Goal: Task Accomplishment & Management: Complete application form

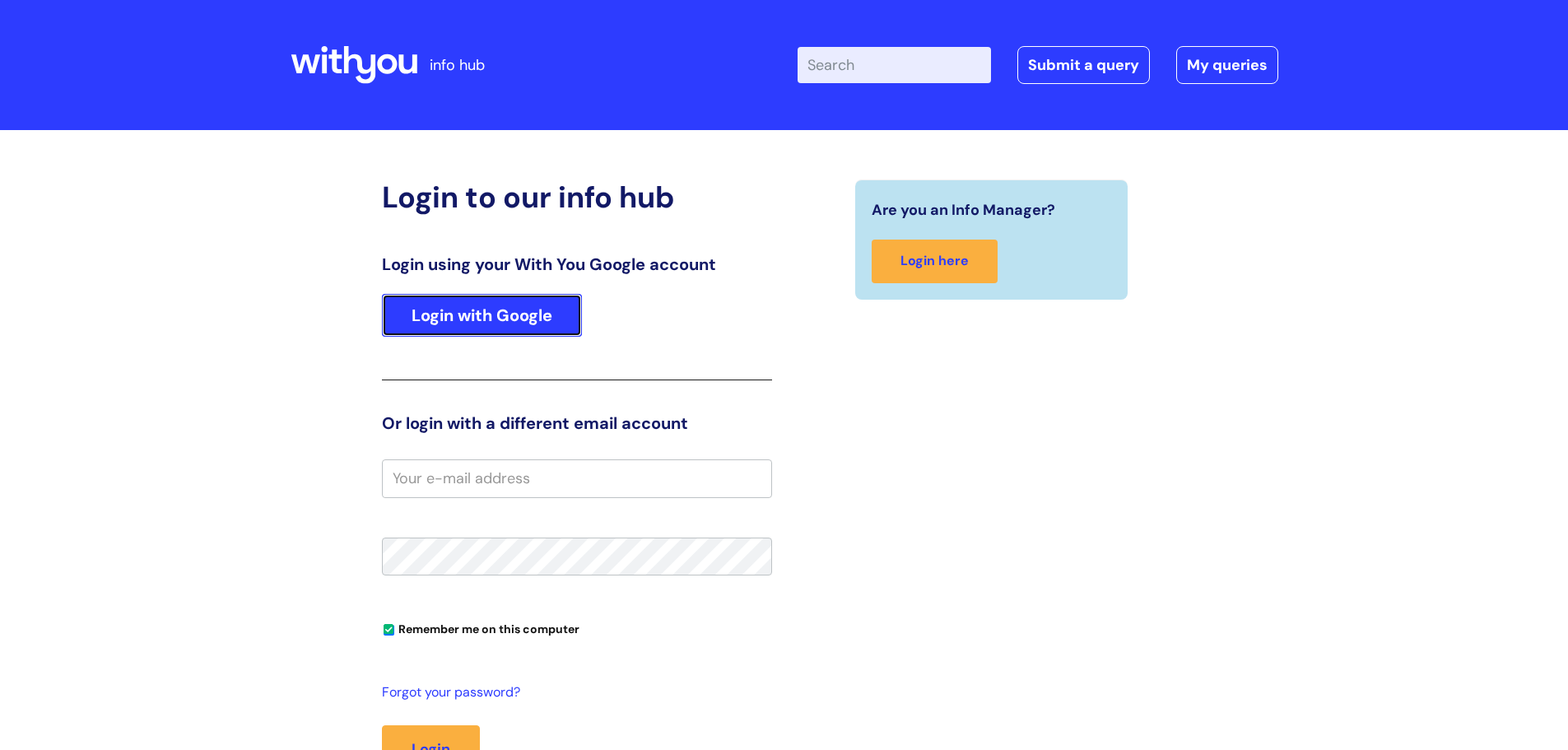
click at [495, 316] on link "Login with Google" at bounding box center [482, 316] width 200 height 43
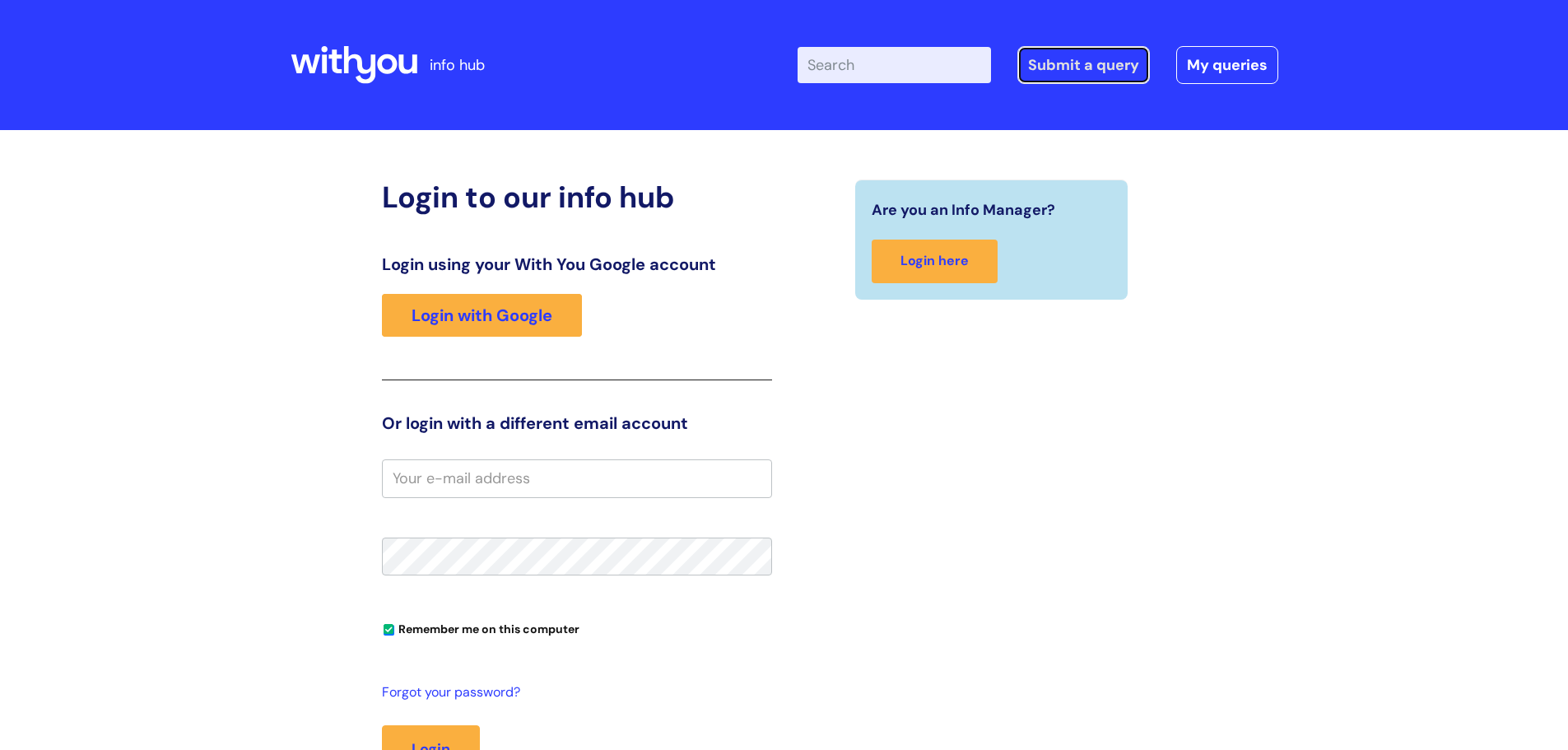
click at [1105, 77] on link "Submit a query" at bounding box center [1084, 65] width 133 height 37
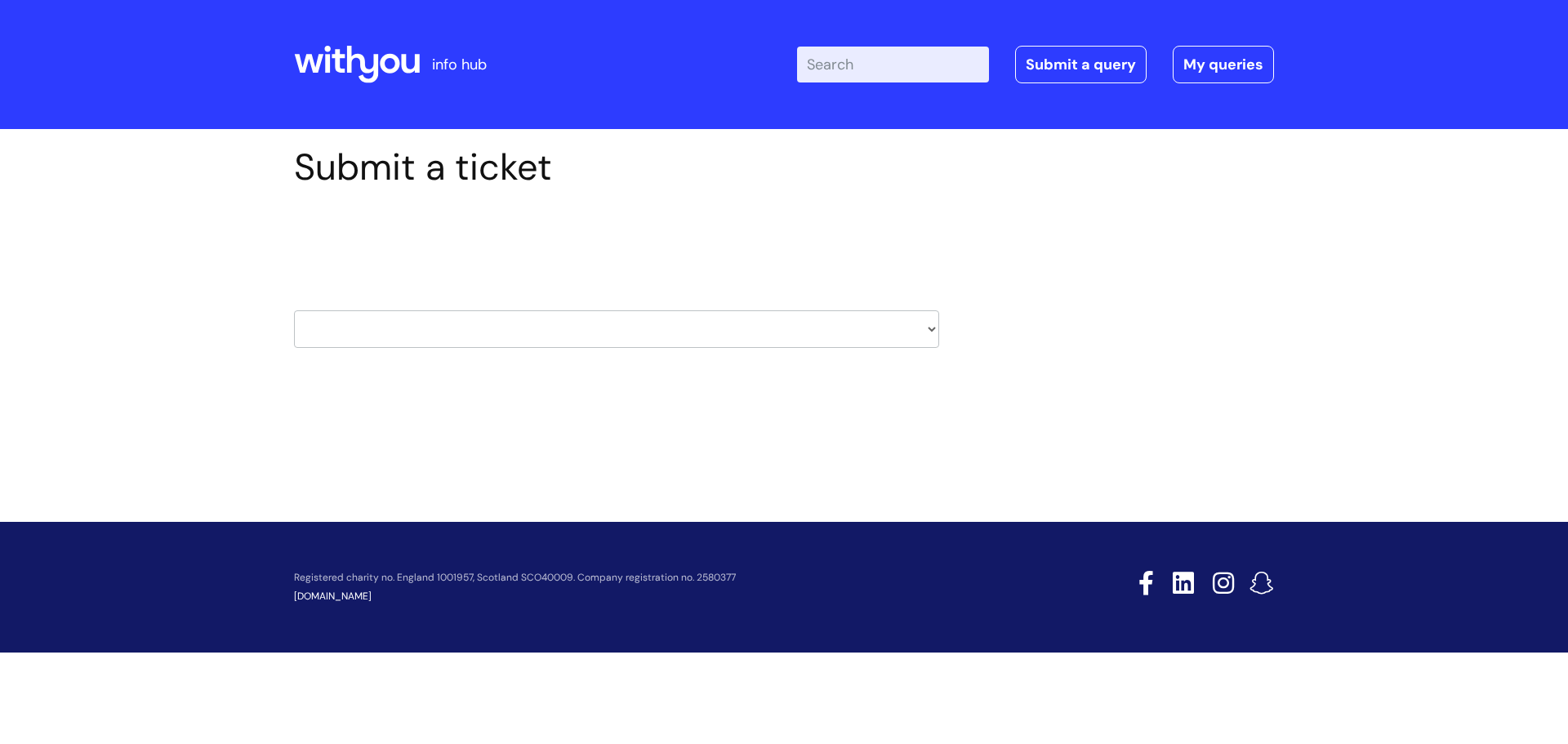
click at [831, 322] on select "HR / People IT and Support Clinical Drug Alerts Finance Accounts Data Support T…" at bounding box center [616, 329] width 645 height 37
select select "it_and_support"
click at [294, 310] on select "HR / People IT and Support Clinical Drug Alerts Finance Accounts Data Support T…" at bounding box center [616, 329] width 645 height 37
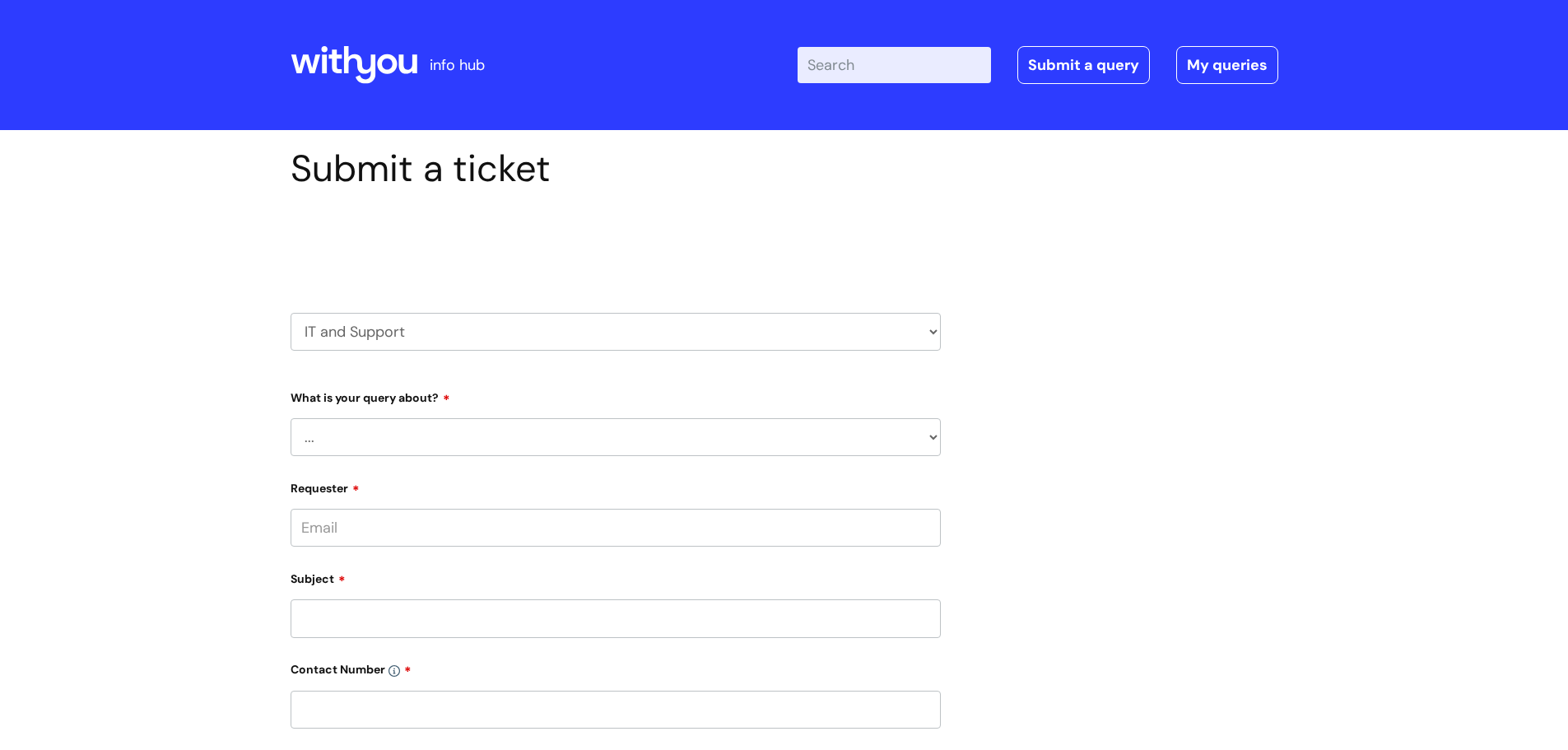
click at [449, 446] on select "... Mobile Phone Reset & MFA Accounts, Starters and Leavers IT Hardware issue I…" at bounding box center [615, 437] width 651 height 37
select select "Accounts, Starters and Leavers"
click at [290, 419] on select "... Mobile Phone Reset & MFA Accounts, Starters and Leavers IT Hardware issue I…" at bounding box center [615, 437] width 651 height 37
click at [503, 527] on select "... I have a new starter I have a leaver I need to make a change to an account …" at bounding box center [623, 522] width 637 height 37
select select "I need to make a change to an account"
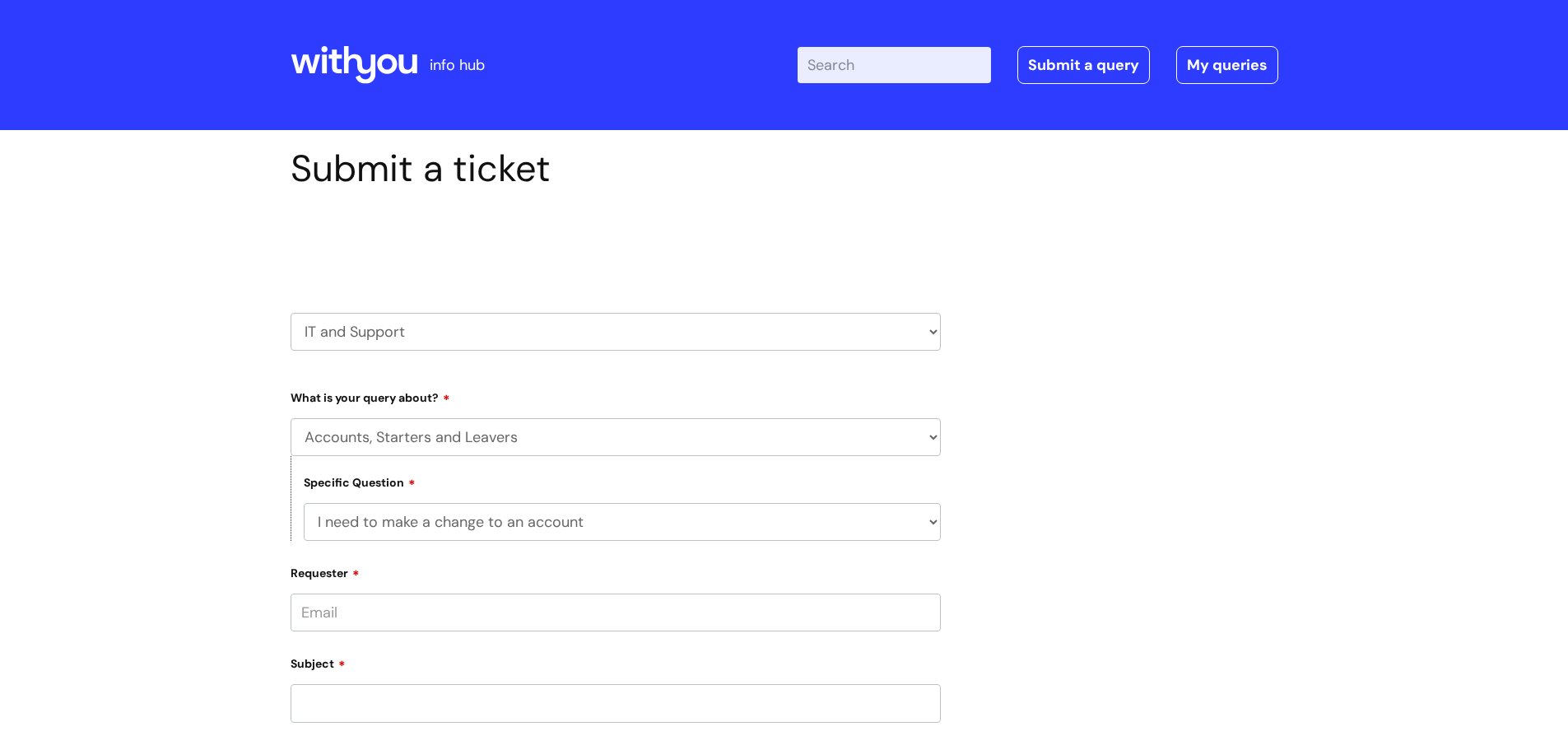
click at [304, 503] on select "... I have a new starter I have a leaver I need to make a change to an account …" at bounding box center [623, 522] width 637 height 37
click at [491, 601] on select "... I need to amend the name, details or access of an account I need to reinsta…" at bounding box center [623, 607] width 637 height 37
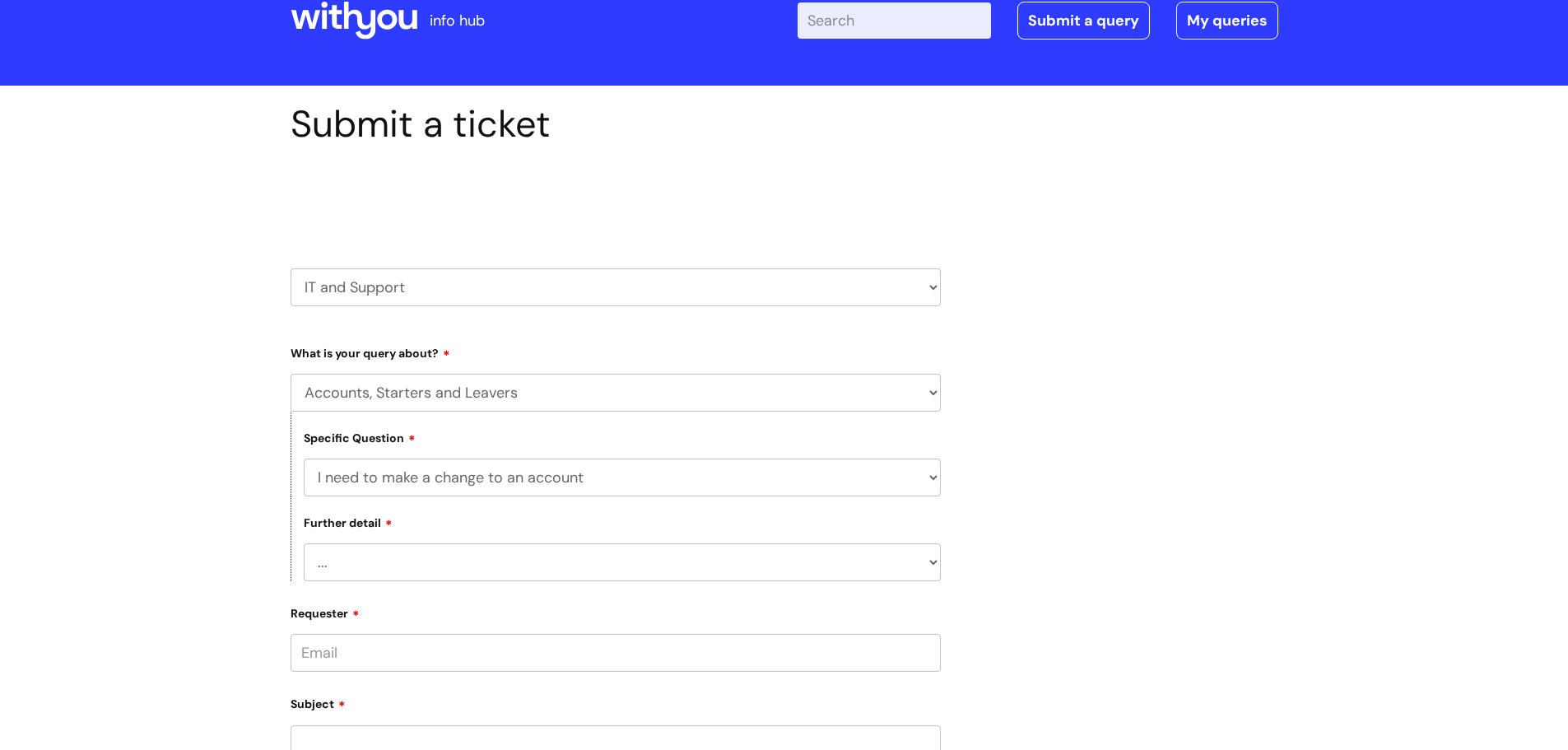
scroll to position [82, 0]
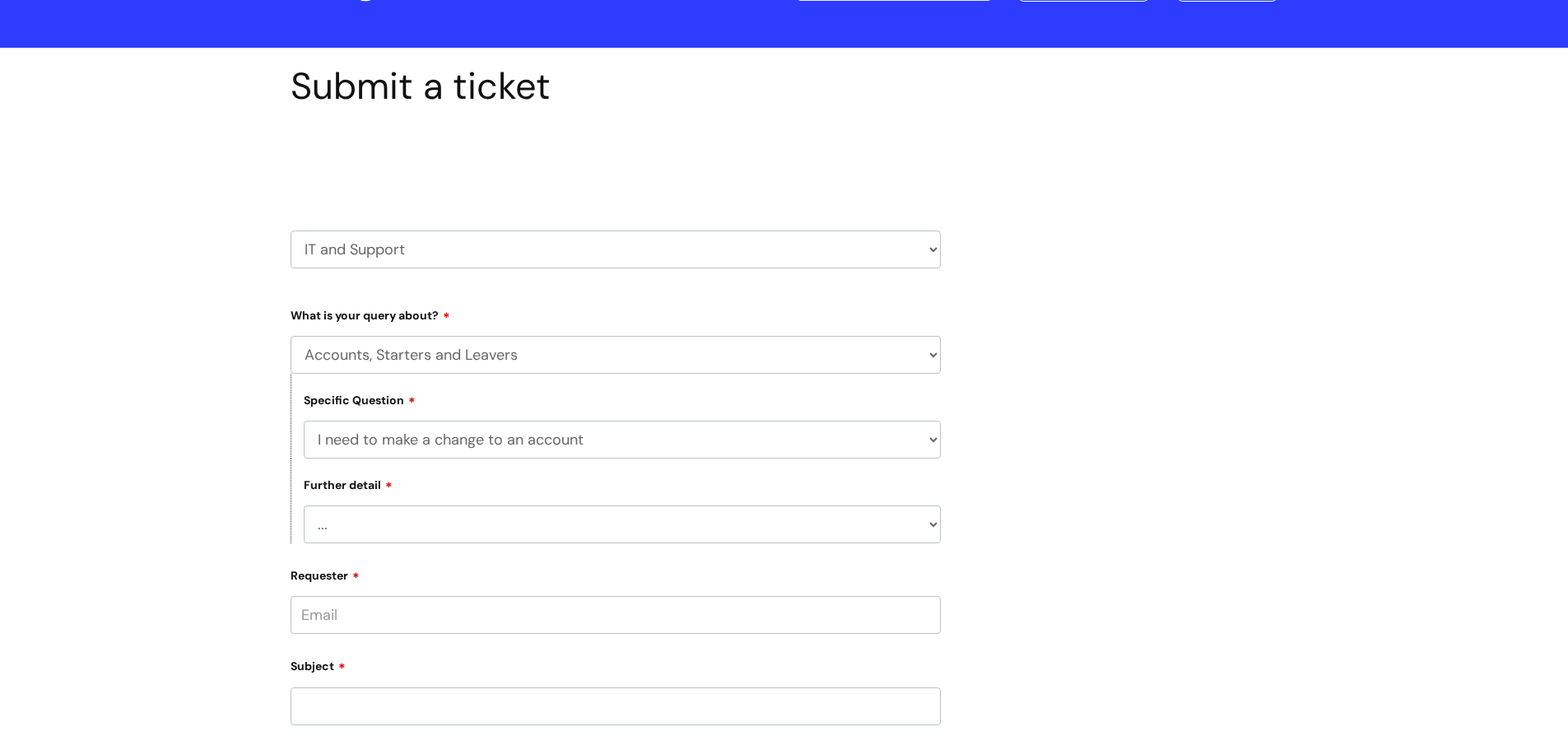
click at [495, 359] on select "... Mobile Phone Reset & MFA Accounts, Starters and Leavers IT Hardware issue I…" at bounding box center [615, 355] width 651 height 37
select select "System/software"
click at [290, 336] on select "... Mobile Phone Reset & MFA Accounts, Starters and Leavers IT Hardware issue I…" at bounding box center [615, 355] width 651 height 37
select select
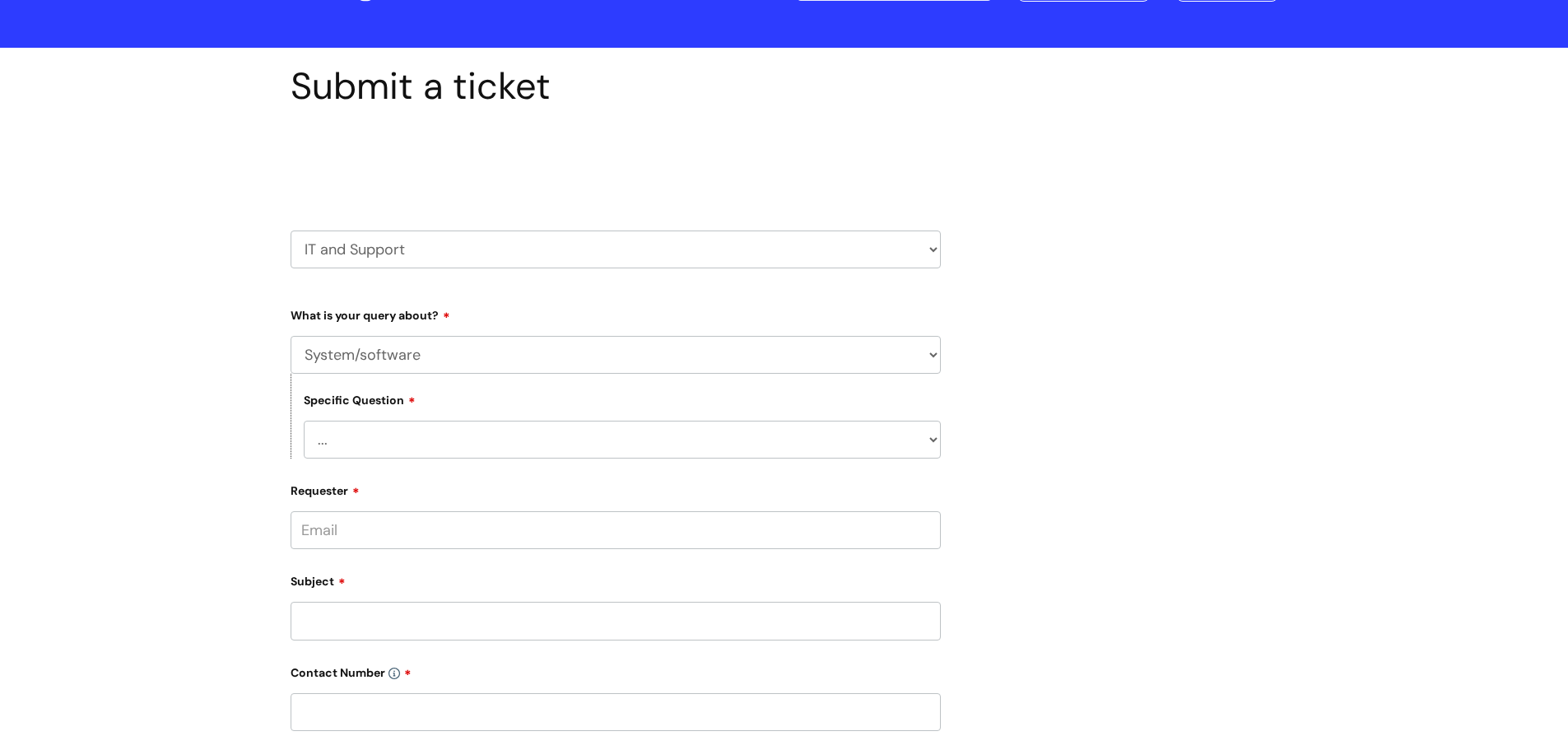
click at [431, 353] on select "... Mobile Phone Reset & MFA Accounts, Starters and Leavers IT Hardware issue I…" at bounding box center [615, 355] width 651 height 37
select select "Something Else"
click at [290, 336] on select "... Mobile Phone Reset & MFA Accounts, Starters and Leavers IT Hardware issue I…" at bounding box center [615, 355] width 651 height 37
click at [426, 444] on select "... My problem is not listed" at bounding box center [623, 439] width 637 height 37
select select "My problem is not listed"
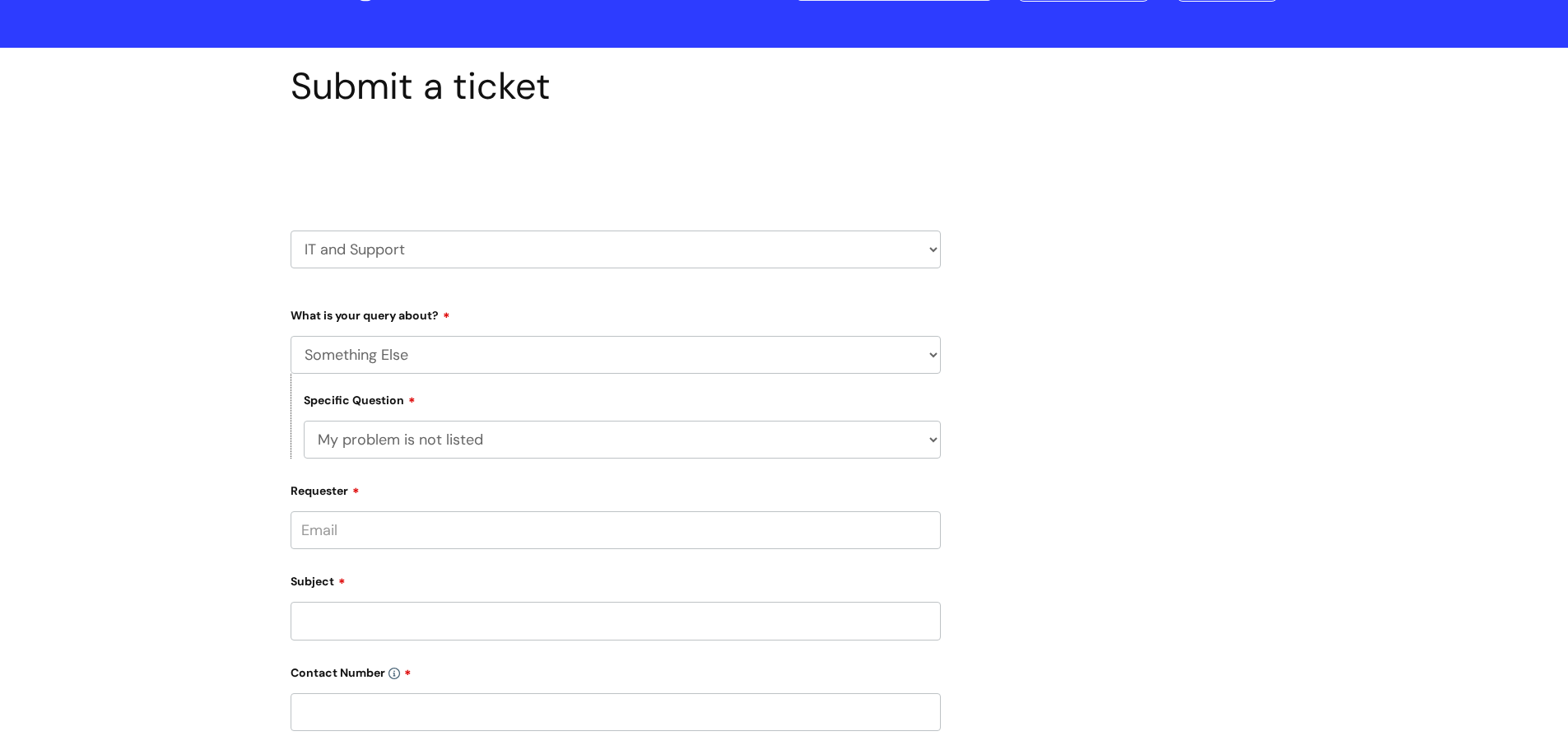
click at [304, 420] on select "... My problem is not listed" at bounding box center [623, 439] width 637 height 37
click at [418, 525] on input "Requester" at bounding box center [615, 530] width 651 height 37
type input "chloe.roberts@wearewithyou.org.uk"
click at [407, 606] on div "Subject" at bounding box center [615, 604] width 651 height 73
click at [426, 609] on input "text" at bounding box center [615, 595] width 651 height 37
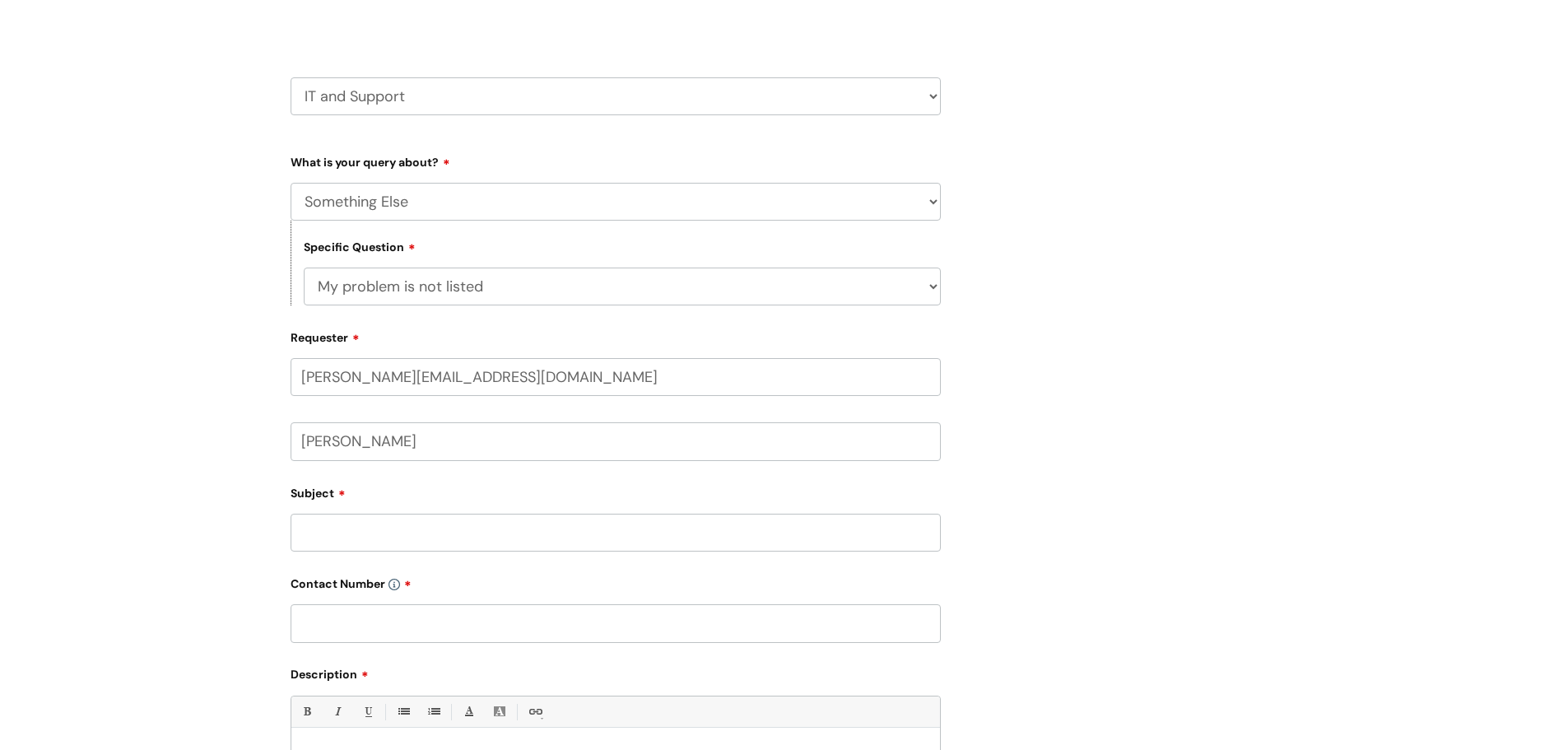
scroll to position [247, 0]
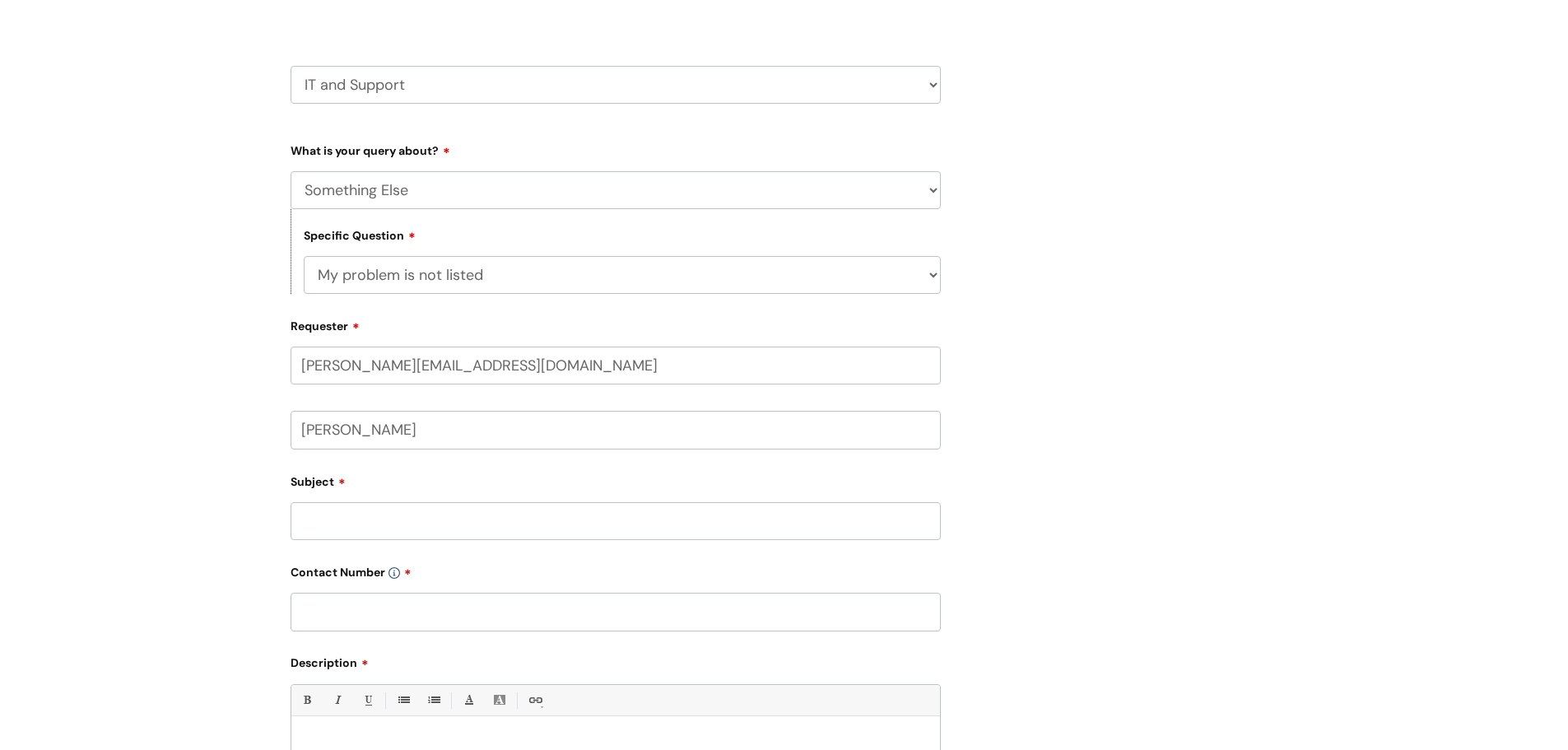
type input "Chloe Roberts"
click at [382, 527] on input "Subject" at bounding box center [615, 522] width 651 height 37
type input "Contracts mailbox"
click at [421, 615] on input "text" at bounding box center [615, 611] width 651 height 37
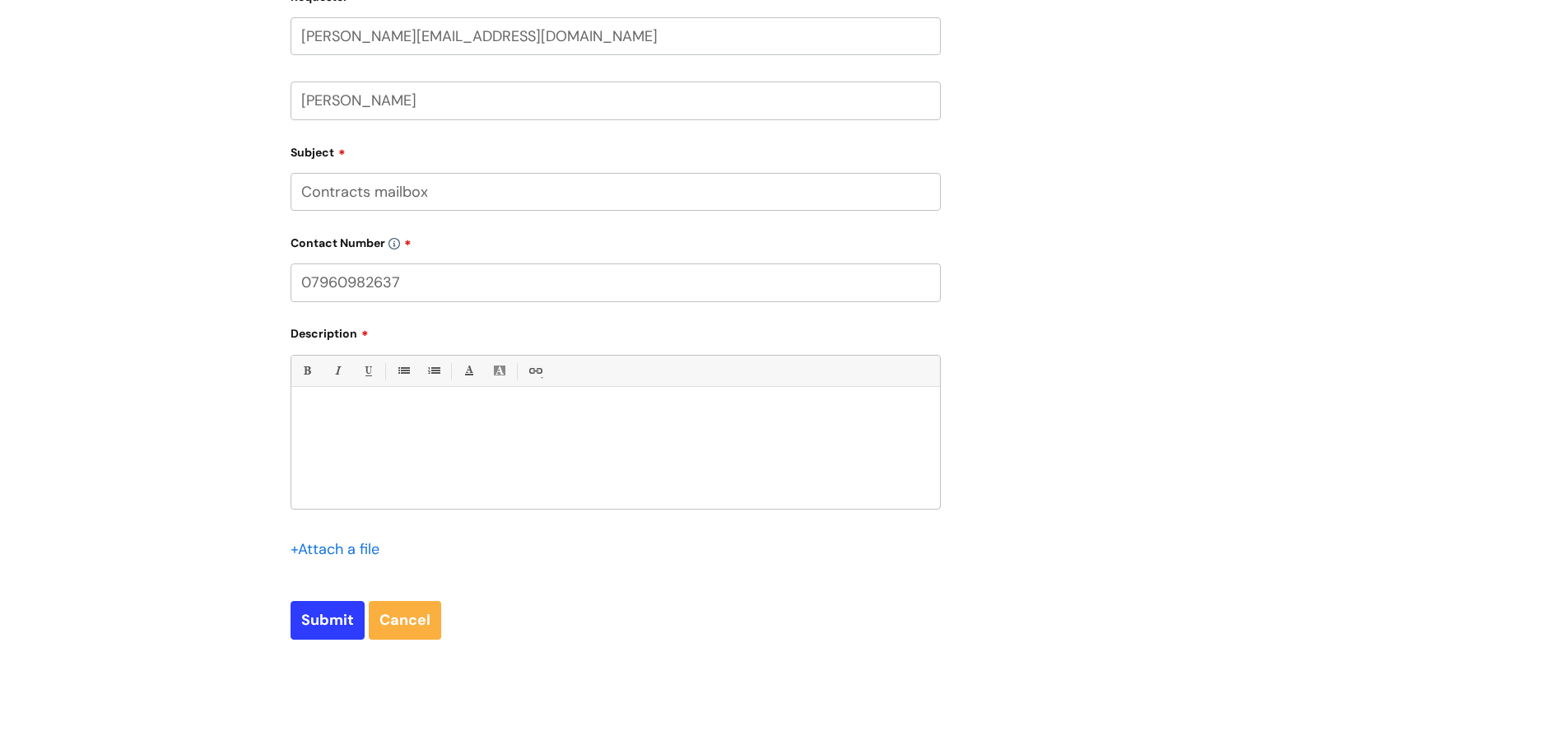
scroll to position [659, 0]
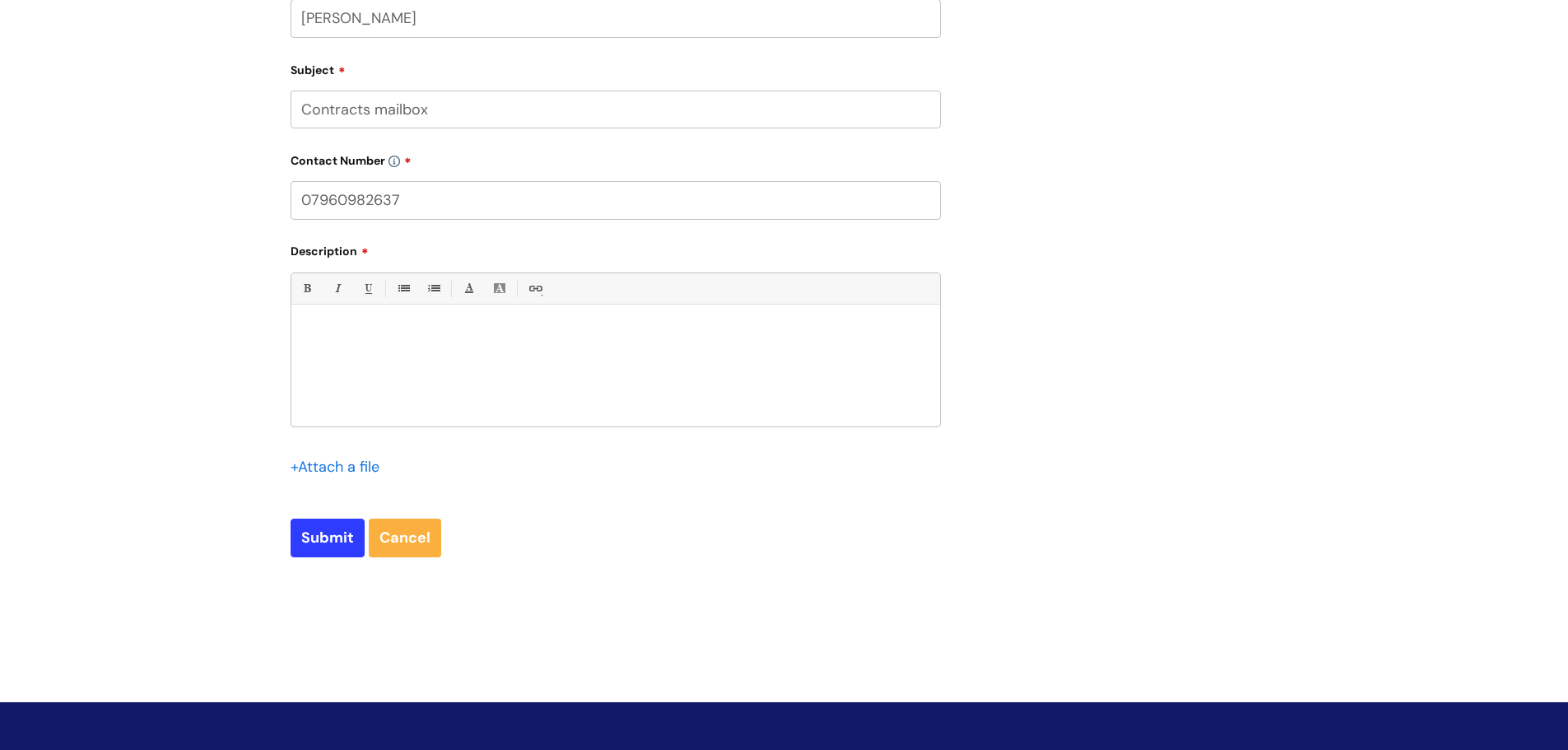
type input "07960982637"
click at [373, 350] on div at bounding box center [615, 369] width 649 height 113
click at [303, 523] on input "Submit" at bounding box center [327, 537] width 74 height 37
type input "Please Wait..."
